Goal: Information Seeking & Learning: Learn about a topic

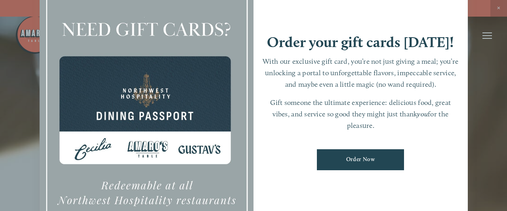
click at [482, 62] on div at bounding box center [253, 105] width 507 height 211
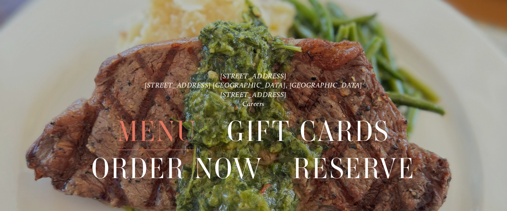
click at [150, 128] on span "Menu" at bounding box center [156, 131] width 79 height 37
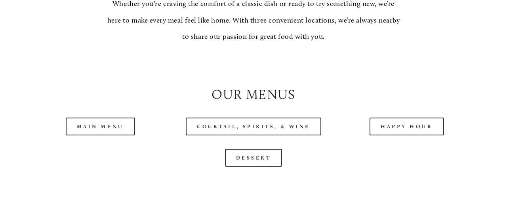
scroll to position [701, 0]
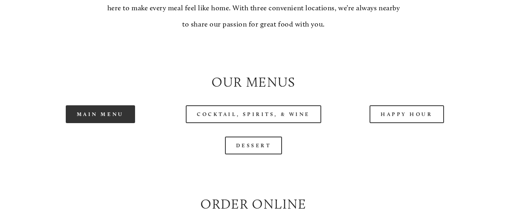
click at [123, 116] on link "Main Menu" at bounding box center [100, 114] width 69 height 18
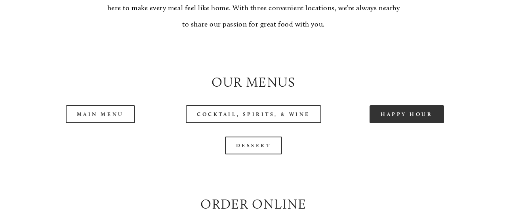
click at [395, 119] on link "Happy Hour" at bounding box center [407, 114] width 75 height 18
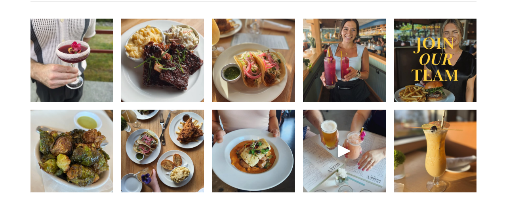
scroll to position [1195, 0]
